Goal: Information Seeking & Learning: Learn about a topic

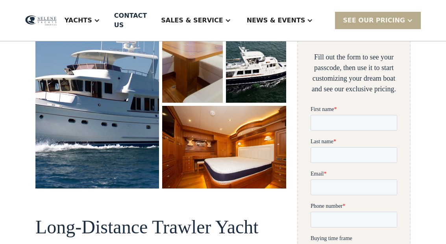
scroll to position [197, 0]
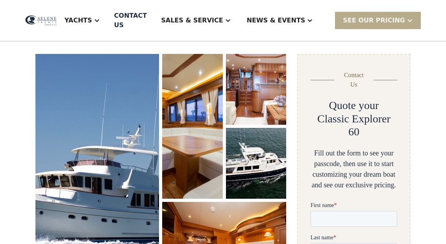
click at [256, 170] on img "open lightbox" at bounding box center [256, 163] width 60 height 71
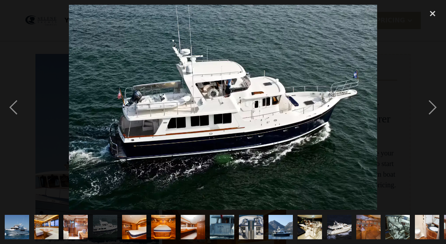
scroll to position [100, 0]
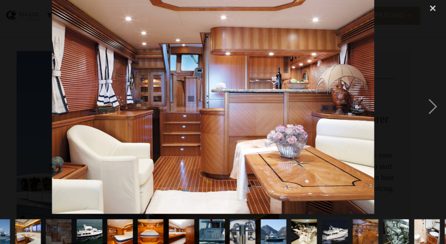
click at [419, 101] on div "next image" at bounding box center [432, 107] width 27 height 205
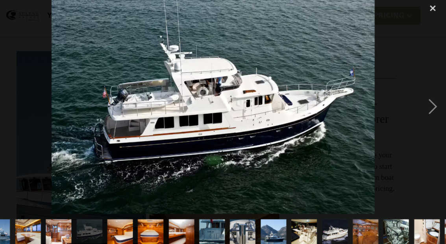
click at [419, 99] on div "next image" at bounding box center [432, 107] width 27 height 205
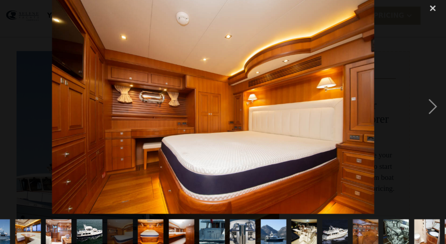
click at [419, 98] on div "next image" at bounding box center [432, 107] width 27 height 205
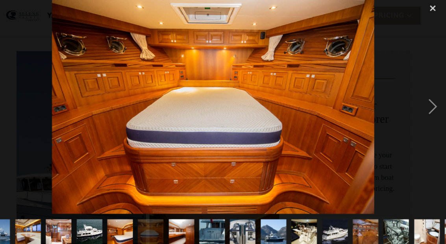
click at [419, 99] on div "next image" at bounding box center [432, 107] width 27 height 205
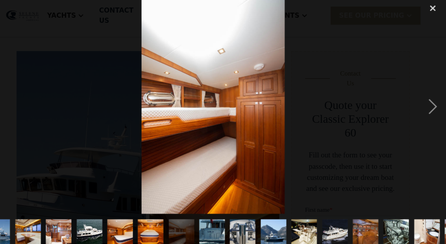
click at [419, 99] on div "next image" at bounding box center [432, 107] width 27 height 205
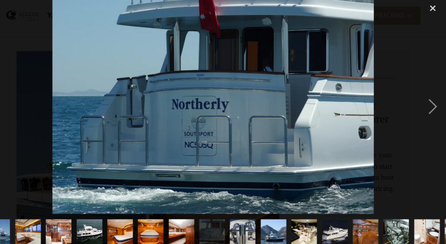
click at [419, 99] on div "next image" at bounding box center [432, 107] width 27 height 205
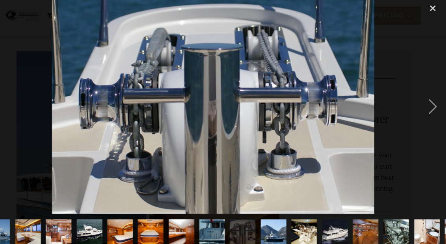
click at [419, 97] on div "next image" at bounding box center [432, 107] width 27 height 205
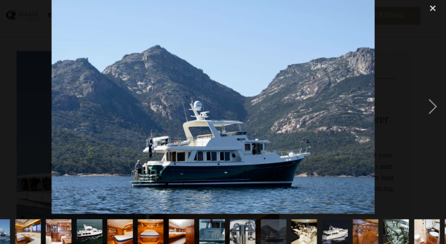
click at [419, 104] on div "next image" at bounding box center [432, 107] width 27 height 205
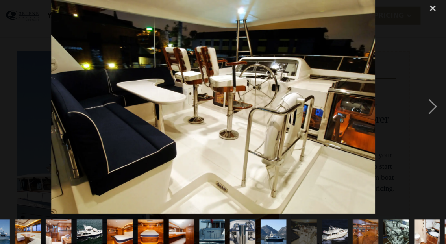
click at [419, 102] on div "next image" at bounding box center [432, 107] width 27 height 205
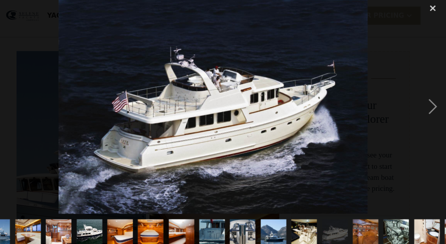
click at [419, 100] on div "next image" at bounding box center [432, 107] width 27 height 205
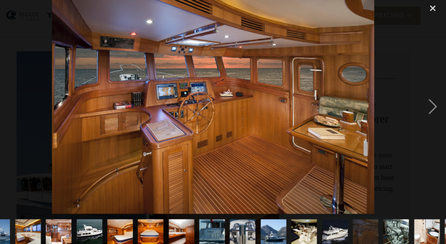
click at [425, 95] on div "next image" at bounding box center [432, 107] width 27 height 205
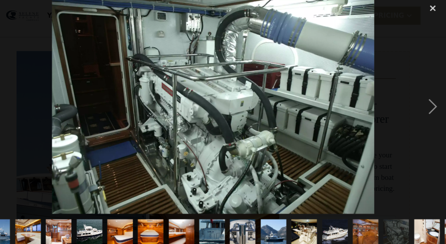
click at [419, 100] on div "next image" at bounding box center [432, 107] width 27 height 205
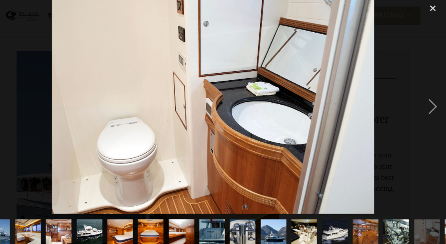
click at [422, 103] on div "next image" at bounding box center [432, 107] width 27 height 205
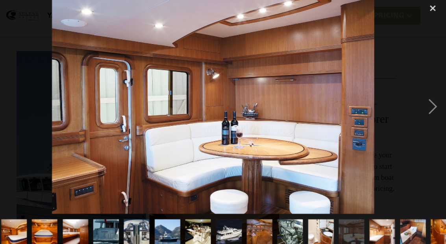
scroll to position [0, 115]
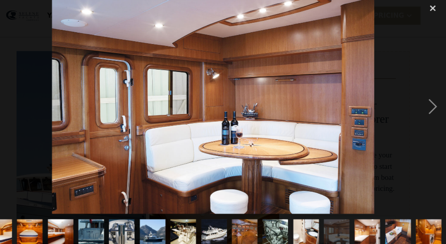
click at [424, 100] on div "next image" at bounding box center [432, 107] width 27 height 205
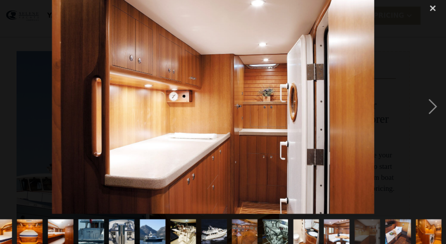
click at [424, 100] on div "next image" at bounding box center [432, 107] width 27 height 205
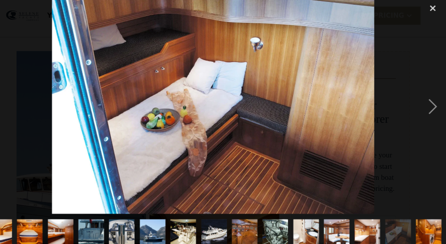
click at [422, 101] on div "next image" at bounding box center [432, 107] width 27 height 205
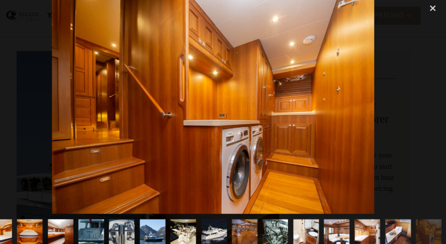
click at [421, 102] on div "next image" at bounding box center [432, 107] width 27 height 205
click at [419, 109] on div "next image" at bounding box center [432, 107] width 27 height 205
click at [85, 110] on img at bounding box center [223, 107] width 308 height 205
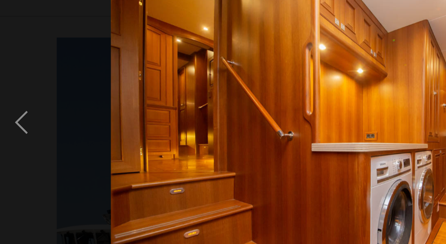
click at [11, 76] on div "previous image" at bounding box center [13, 107] width 27 height 205
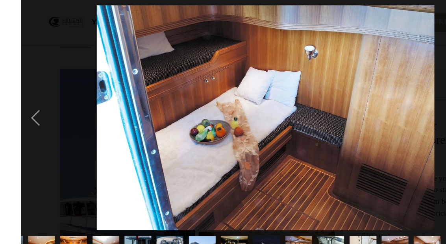
scroll to position [88, 0]
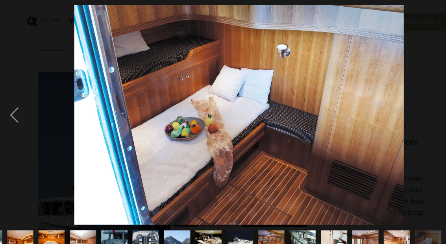
click at [14, 104] on div "previous image" at bounding box center [13, 107] width 27 height 205
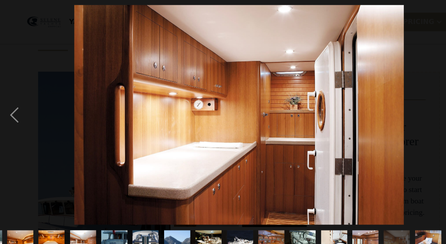
click at [17, 102] on div "previous image" at bounding box center [13, 107] width 27 height 205
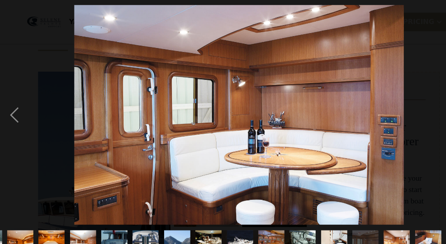
click at [17, 108] on div "previous image" at bounding box center [13, 107] width 27 height 205
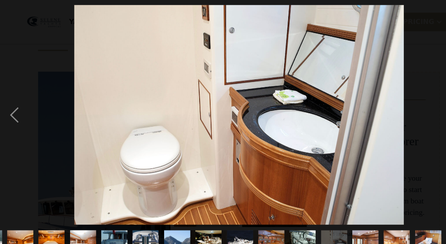
click at [16, 114] on div "previous image" at bounding box center [13, 107] width 27 height 205
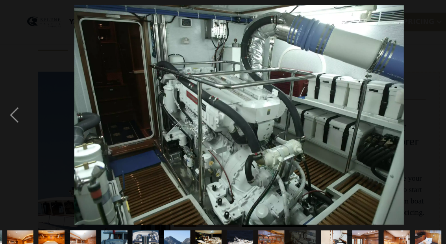
click at [7, 107] on div "previous image" at bounding box center [13, 107] width 27 height 205
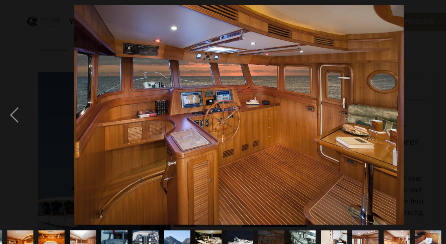
click at [15, 106] on div "previous image" at bounding box center [13, 107] width 27 height 205
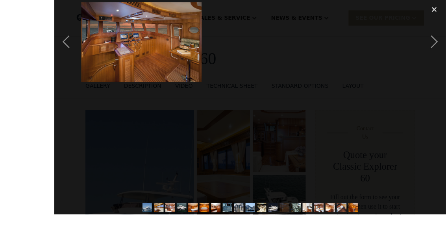
scroll to position [67, 0]
